Goal: Communication & Community: Answer question/provide support

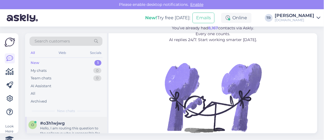
click at [77, 126] on div "Hello, I am routing this question to the colleague who is responsible for this …" at bounding box center [72, 130] width 64 height 10
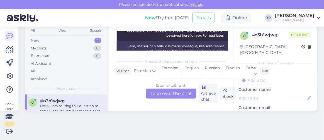
scroll to position [324, 0]
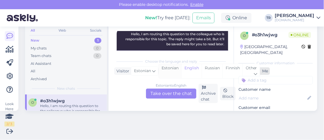
click at [177, 67] on div "Estonian" at bounding box center [170, 71] width 23 height 14
click at [174, 94] on div "Estonian to Estonian Take over the chat" at bounding box center [171, 93] width 50 height 10
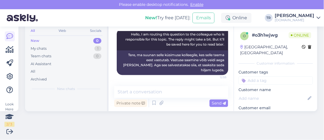
scroll to position [337, 0]
click at [179, 13] on link "[URL][DOMAIN_NAME][DATE][DATE]" at bounding box center [168, 8] width 100 height 9
click at [176, 91] on textarea at bounding box center [171, 92] width 114 height 12
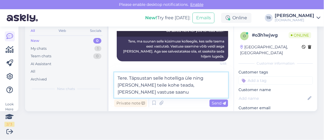
type textarea "Tere. Täpsustan selle hotelliga üle ning annan teile kohe teada, kui olen vastu…"
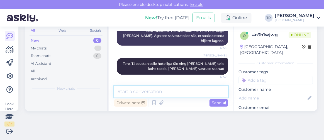
scroll to position [22, 0]
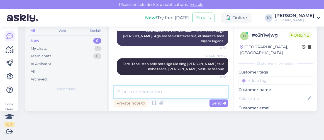
click at [171, 91] on textarea at bounding box center [171, 92] width 114 height 12
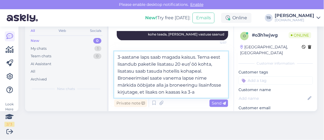
scroll to position [0, 0]
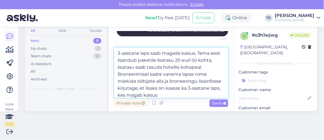
type textarea "3-aastane laps saab magada kaisus. Tema eest lisandub paketile lisatasu 20 eur/…"
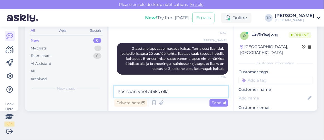
type textarea "Kas saan veel abiks olla?"
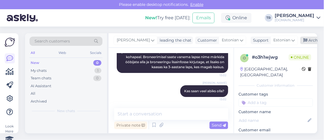
click at [300, 40] on div "Archive chat" at bounding box center [317, 40] width 35 height 8
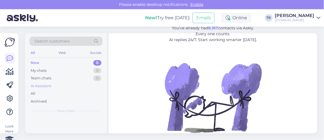
click at [51, 88] on div "AI Assistant" at bounding box center [66, 86] width 73 height 8
click at [62, 63] on div "New 0" at bounding box center [66, 63] width 73 height 8
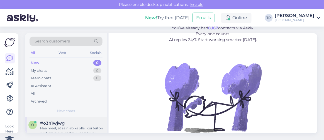
click at [71, 127] on div "Hea meel, et sain abiks olla! Kui teil on veel küsimusi, andke julgelt teada." at bounding box center [72, 130] width 64 height 10
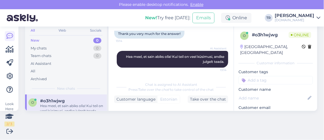
scroll to position [22, 0]
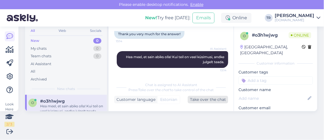
click at [194, 99] on div "Take over the chat" at bounding box center [208, 100] width 40 height 8
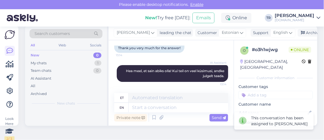
scroll to position [0, 0]
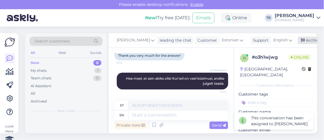
click at [304, 40] on div "Archive chat" at bounding box center [315, 40] width 35 height 8
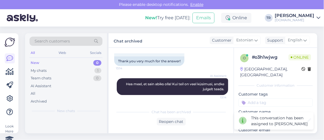
scroll to position [574, 0]
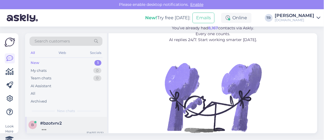
click at [55, 127] on div at bounding box center [72, 127] width 64 height 5
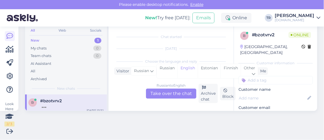
scroll to position [25, 0]
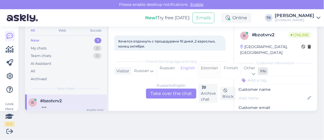
click at [206, 65] on div "Estonian" at bounding box center [209, 71] width 23 height 14
click at [183, 94] on div "Russian to Estonian Take over the chat" at bounding box center [171, 93] width 50 height 10
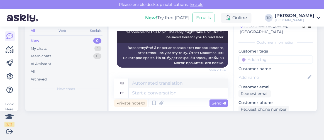
scroll to position [50, 0]
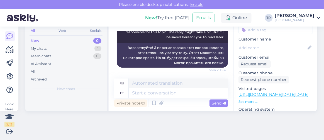
click at [277, 92] on link "https://hookusbookus.com/ru/hotel/kurortnyj-tsentr-vaerska/117;dateArrival=2025…" at bounding box center [273, 94] width 70 height 5
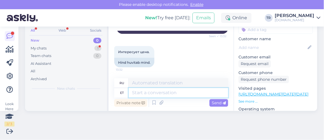
click at [163, 92] on textarea at bounding box center [178, 92] width 99 height 9
type textarea "Tere."
type textarea "Привет."
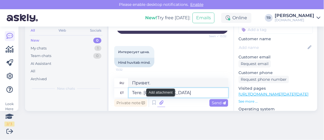
type textarea "Tere. Värska"
type textarea "Привет. Свеженький."
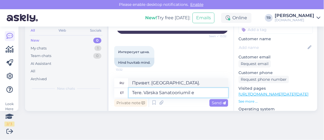
type textarea "Tere. Värska Sanatooriumil ei"
type textarea "Здравствуйте. В санатории Вярска."
type textarea "Tere. Värska Sanatooriumil eie"
type textarea "Привет. Санаторий Вярска открыт."
type textarea "Tere. Värska Sanatooriumil m"
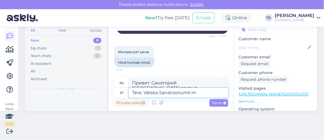
type textarea "Здравствуйте. В санатории Вярска."
type textarea "Tere. Värska Sanatooriumil meie leh"
type textarea "Привет. В санатории Вярска мы"
type textarea "Tere. Värska Sanatooriumil meie lehel a"
type textarea "Привет. Санаторий Вярска на нашей странице"
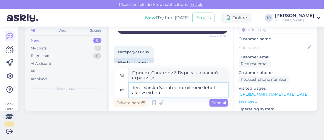
type textarea "Tere. Värska Sanatooriumil meie lehel aktiivseid pak"
type textarea "Здравствуйте. У санатория «Вярска» есть активные участники на нашей странице."
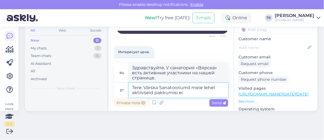
type textarea "Tere. Värska Sanatooriumil meie lehel aktiivseid pakkumisi ei"
type textarea "Здравствуйте. На нашей странице есть действующие предложения санатория «Вярска»."
type textarea "Tere. Värska Sanatooriumil meie lehel aktiivseid pakkumisi ei ol"
type textarea "Здравствуйте. На нашей странице нет активных предложений по санаторию «Вярска»."
type textarea "Tere. Värska Sanatooriumil meie lehel aktiivseid pakkumisi ei ole."
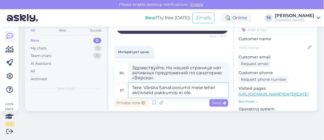
type textarea "Здравствуйте. На странице санатория «Вярска» нет активных предложений."
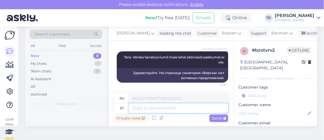
scroll to position [0, 0]
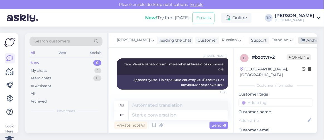
click at [302, 38] on icon at bounding box center [304, 40] width 4 height 4
